Goal: Navigation & Orientation: Find specific page/section

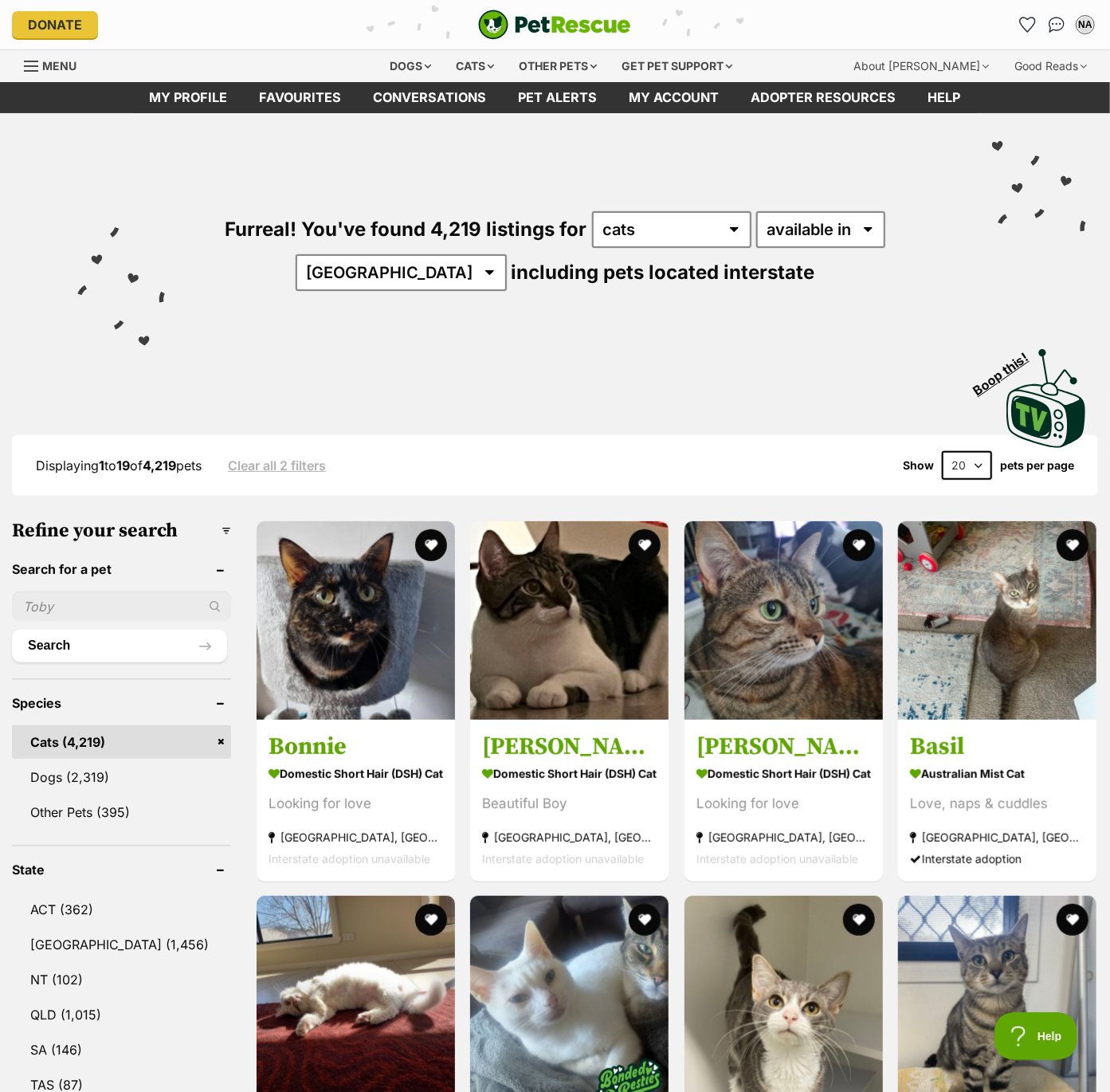
click at [969, 461] on select "20 40 60" at bounding box center [967, 465] width 51 height 29
select select "60"
click at [942, 451] on select "20 40 60" at bounding box center [967, 465] width 51 height 29
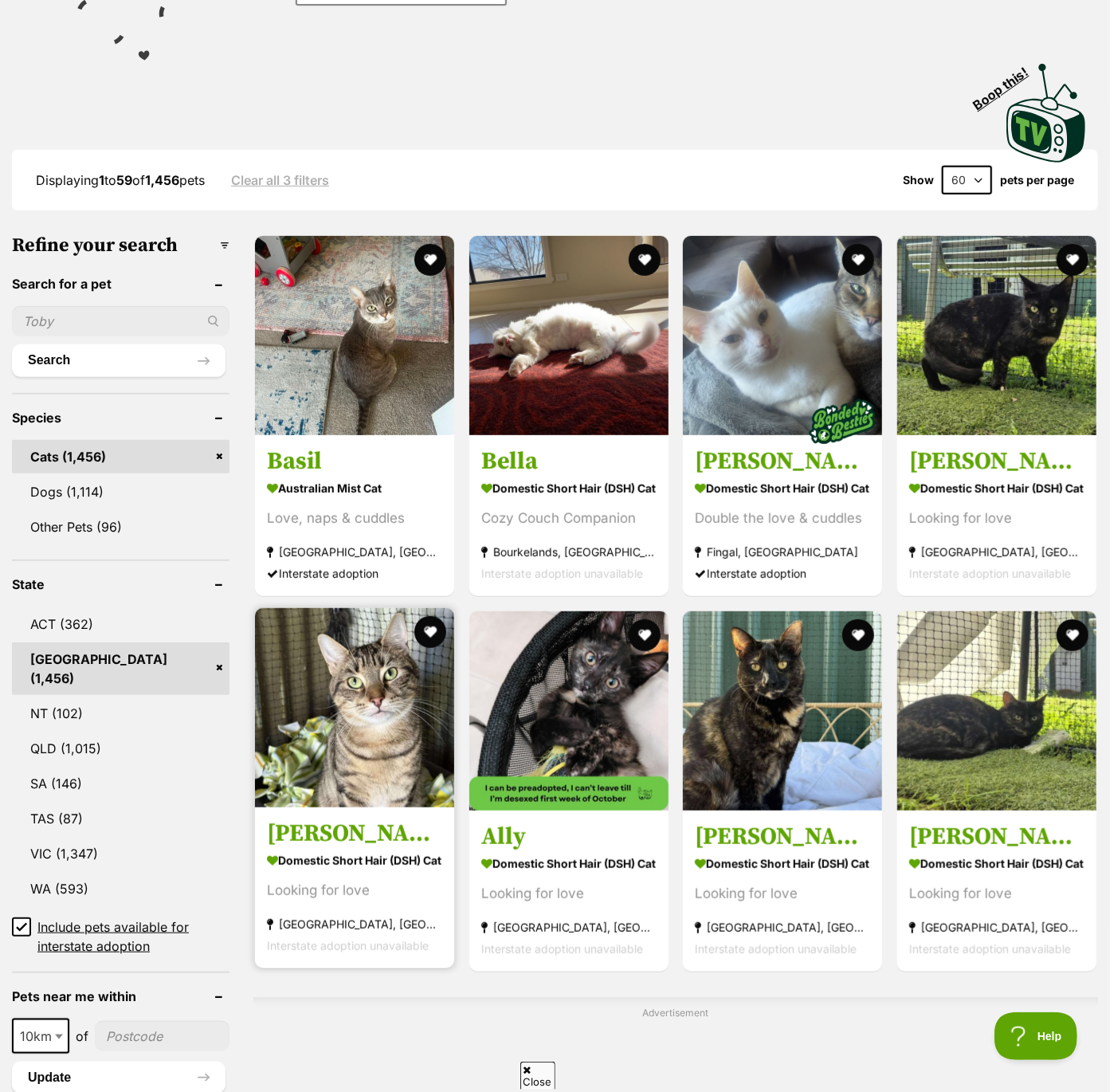
scroll to position [288, 0]
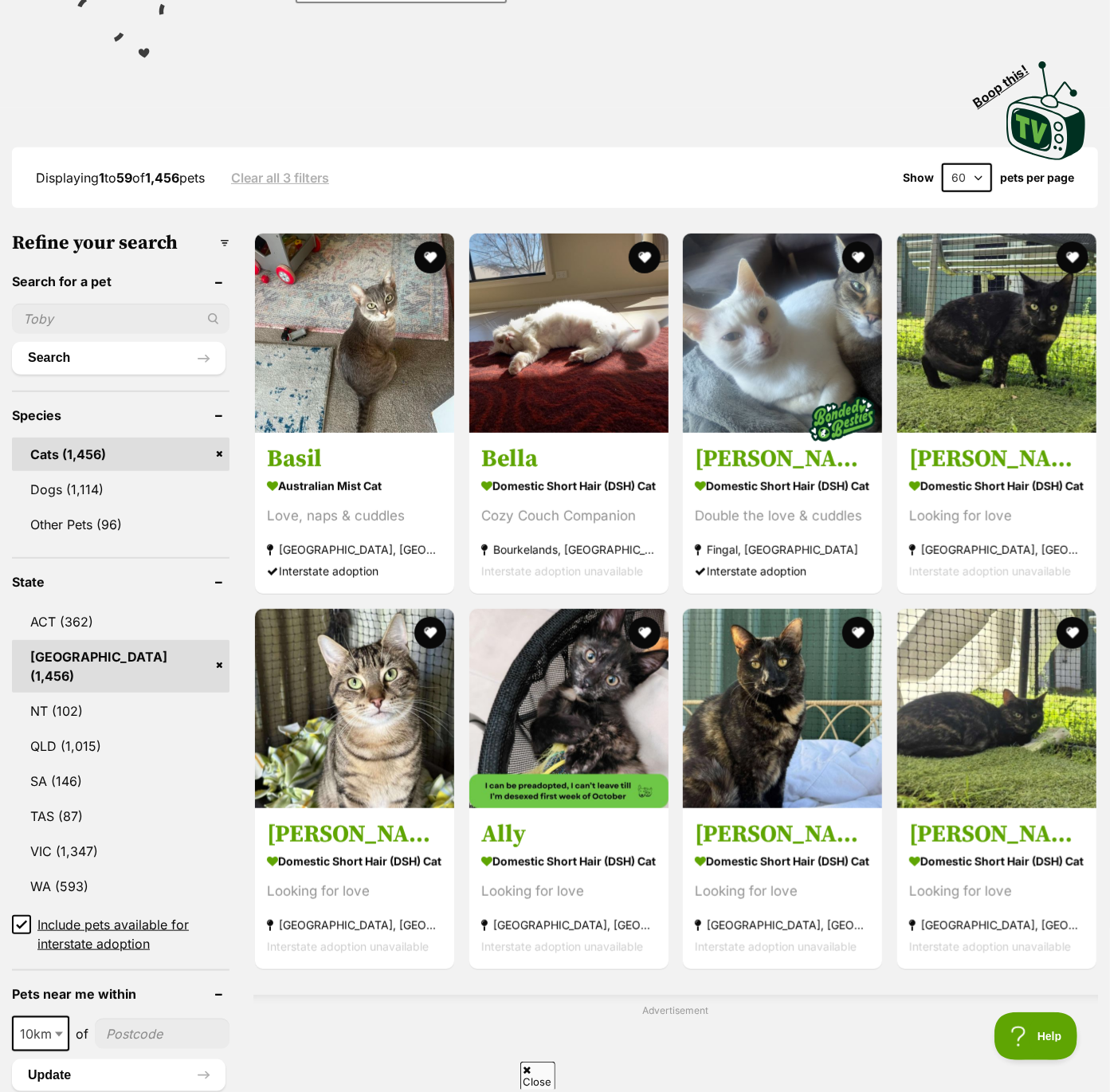
click at [23, 921] on icon at bounding box center [22, 925] width 10 height 8
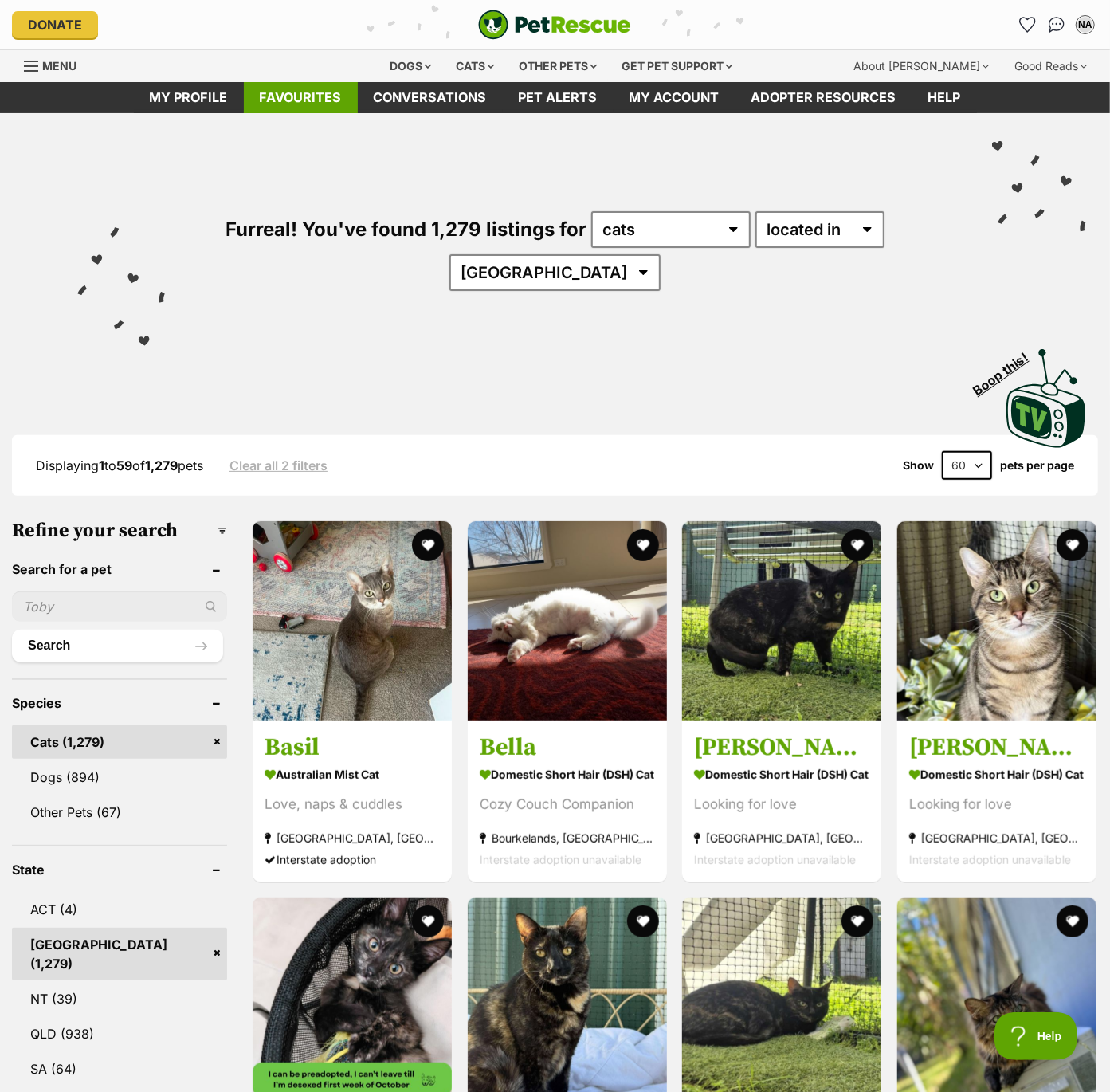
click at [311, 93] on link "Favourites" at bounding box center [300, 97] width 114 height 32
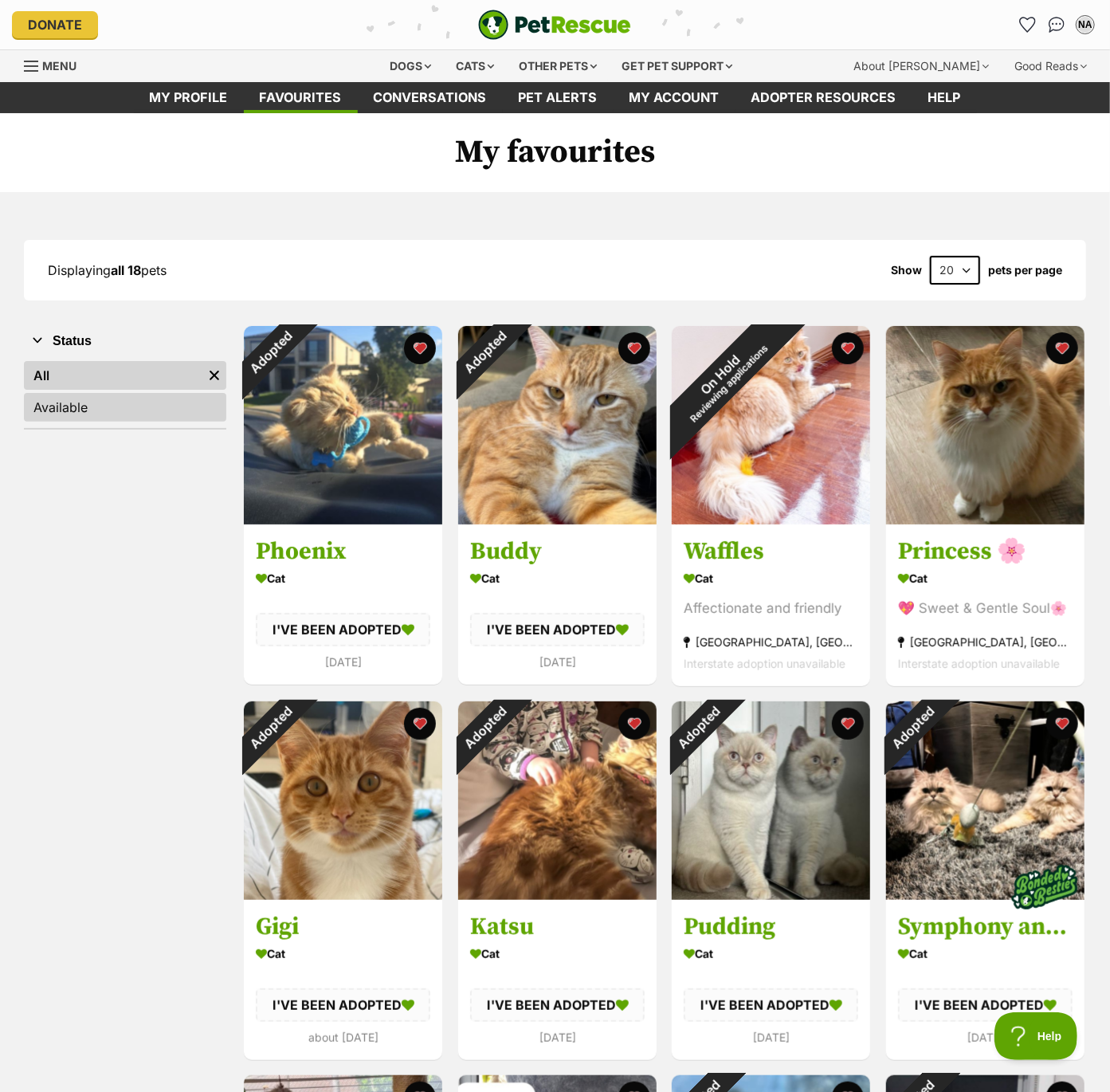
click at [60, 408] on link "Available" at bounding box center [125, 407] width 203 height 29
